Goal: Task Accomplishment & Management: Complete application form

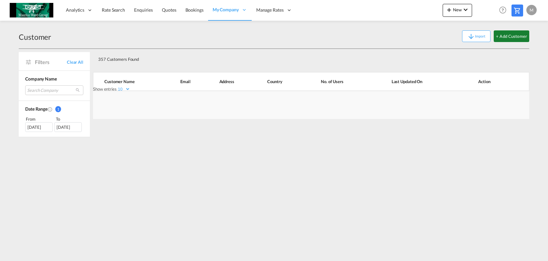
click at [508, 35] on button "+ Add Customer" at bounding box center [512, 36] width 36 height 12
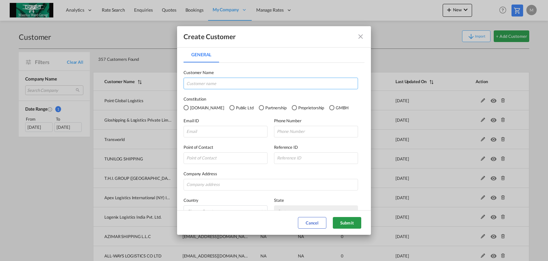
click at [313, 86] on input "General General ..." at bounding box center [271, 84] width 175 height 12
type input "PortCo Logistics"
click at [246, 128] on input "General General ..." at bounding box center [226, 132] width 84 height 12
paste input "[PERSON_NAME][EMAIL_ADDRESS][DOMAIN_NAME]"
type input "[PERSON_NAME][EMAIL_ADDRESS][DOMAIN_NAME]"
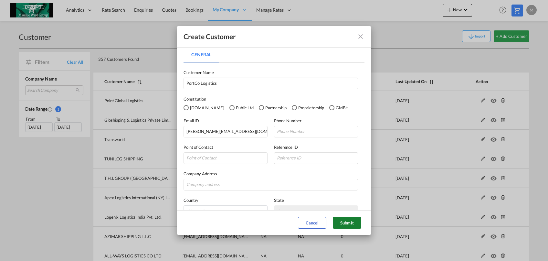
click at [341, 223] on button "Submit" at bounding box center [347, 223] width 28 height 12
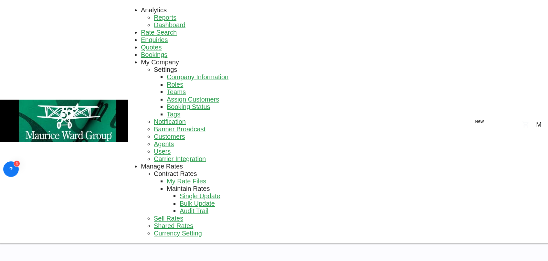
click at [141, 29] on span "Rate Search" at bounding box center [159, 32] width 36 height 7
